Goal: Task Accomplishment & Management: Use online tool/utility

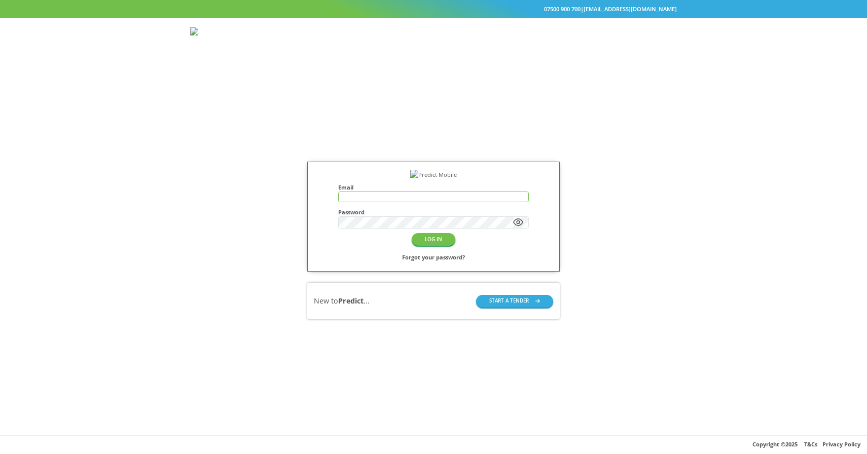
click at [393, 202] on input "text" at bounding box center [433, 197] width 189 height 10
type input "**********"
click at [429, 246] on button "LOG IN" at bounding box center [434, 239] width 44 height 13
